Goal: Information Seeking & Learning: Learn about a topic

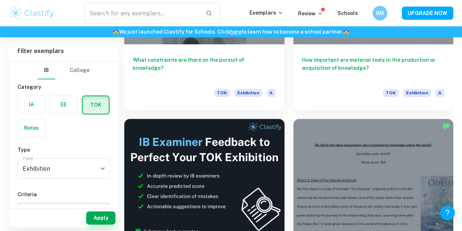
scroll to position [323, 0]
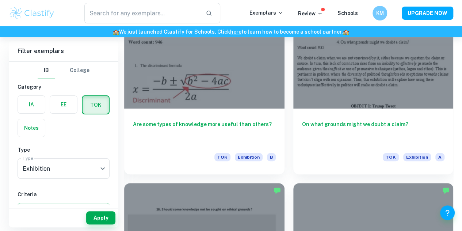
scroll to position [2791, 0]
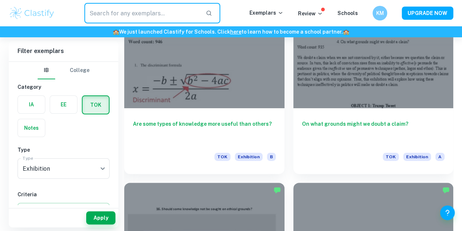
click at [133, 17] on input "text" at bounding box center [142, 13] width 116 height 20
paste input "How can we know that current knowledge is an improvement upon past knowledge?"
type input "How can we know that current knowledge is an improvement upon past knowledge?"
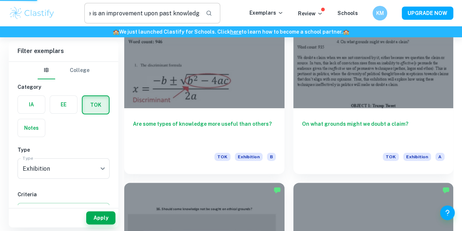
scroll to position [0, 0]
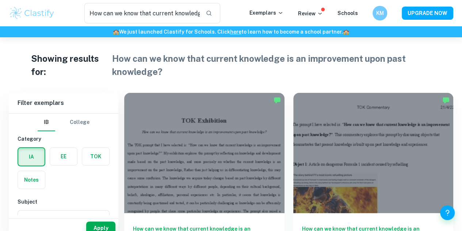
click at [96, 158] on label "button" at bounding box center [95, 157] width 27 height 18
click at [0, 0] on input "radio" at bounding box center [0, 0] width 0 height 0
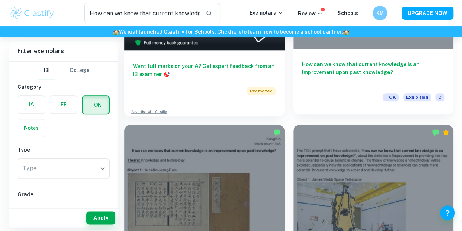
scroll to position [358, 0]
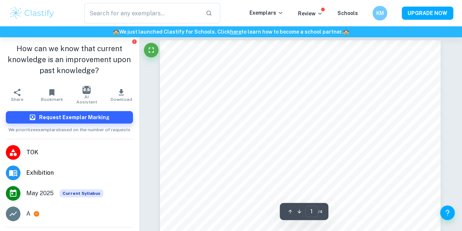
scroll to position [5, 0]
type input "4"
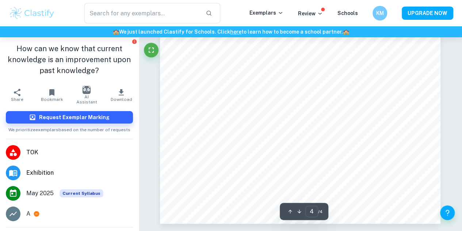
type input "How can we know that current knowledge is an improvement upon past knowledge?"
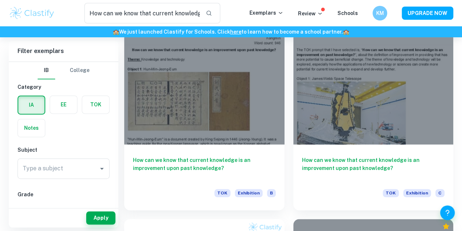
scroll to position [466, 0]
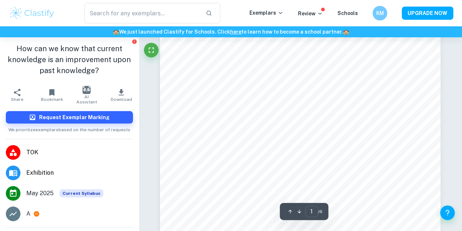
scroll to position [19, 0]
type input "How can we know that current knowledge is an improvement upon past knowledge?"
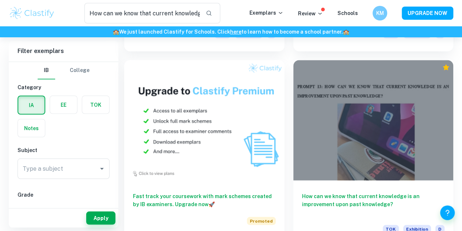
scroll to position [619, 0]
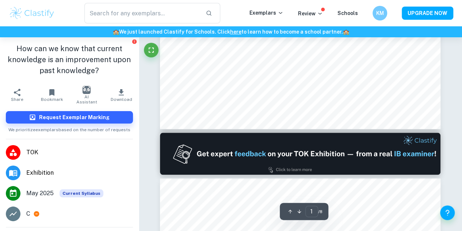
type input "2"
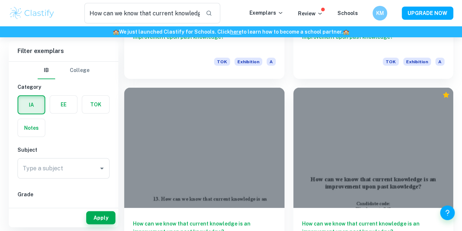
scroll to position [1102, 0]
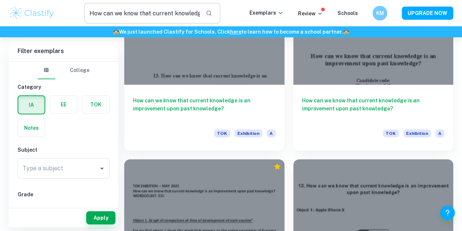
click at [172, 20] on input "How can we know that current knowledge is an improvement upon past knowledge?" at bounding box center [142, 13] width 116 height 20
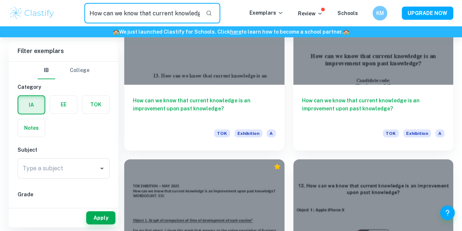
paste input "does the way that we organize or classify knowledge affect what we know"
type input "How does the way that we organize or classify knowledge affect what we know?"
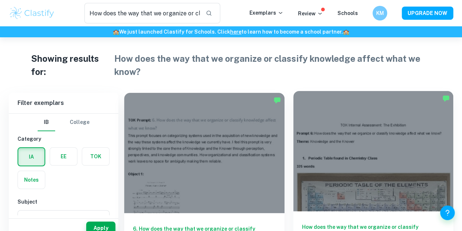
click at [294, 138] on div at bounding box center [374, 151] width 160 height 120
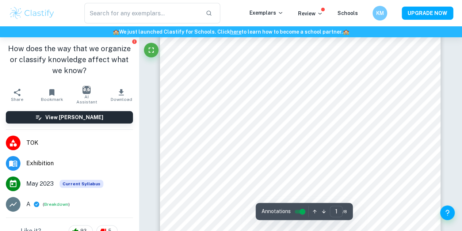
scroll to position [95, 0]
type input "How does the way that we organize or classify knowledge affect what we know?"
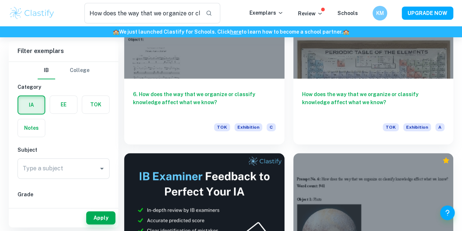
scroll to position [211, 0]
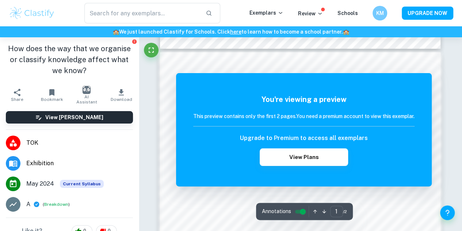
scroll to position [362, 0]
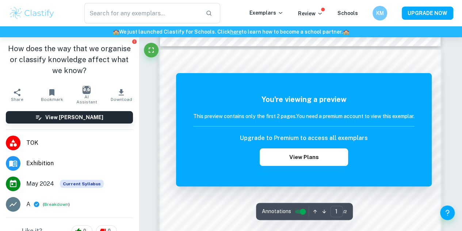
type input "How does the way that we organize or classify knowledge affect what we know?"
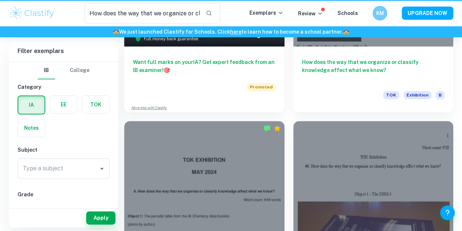
scroll to position [211, 0]
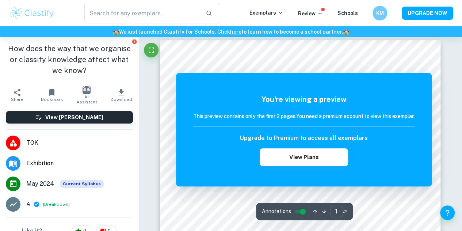
scroll to position [5, 0]
type input "How does the way that we organize or classify knowledge affect what we know?"
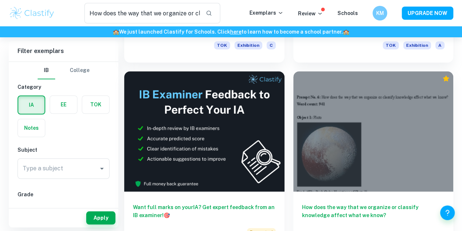
scroll to position [216, 0]
